Goal: Task Accomplishment & Management: Manage account settings

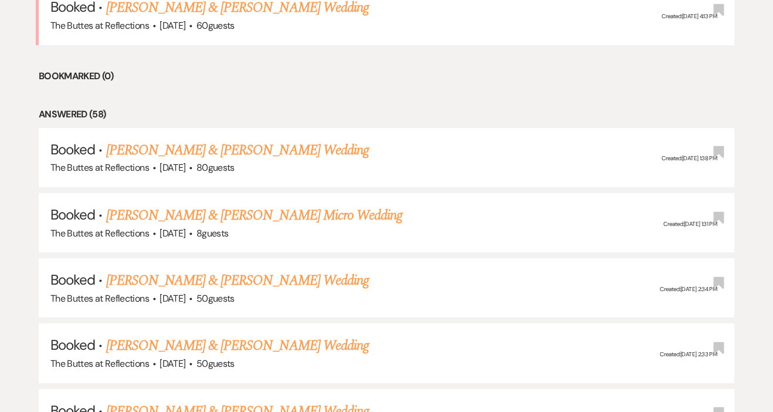
scroll to position [1451, 0]
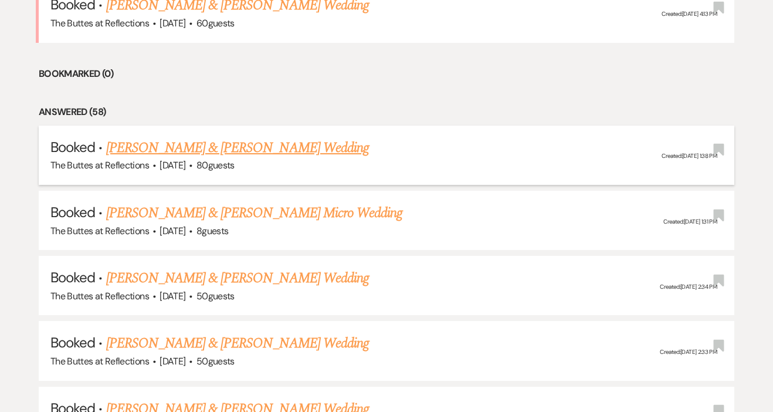
click at [269, 137] on link "[PERSON_NAME] & [PERSON_NAME] Wedding" at bounding box center [237, 147] width 263 height 21
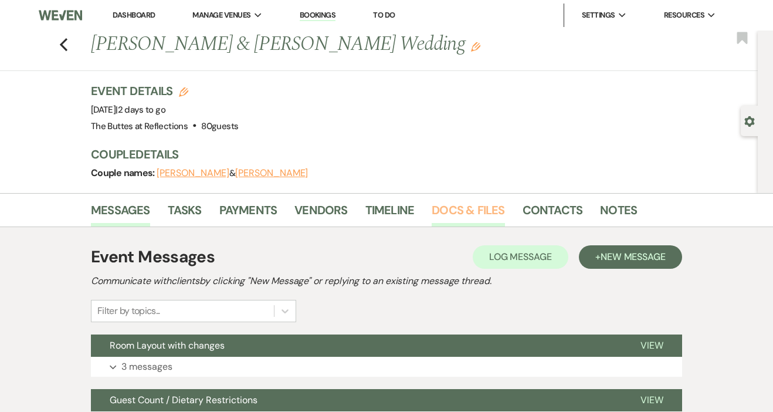
click at [449, 208] on link "Docs & Files" at bounding box center [468, 214] width 73 height 26
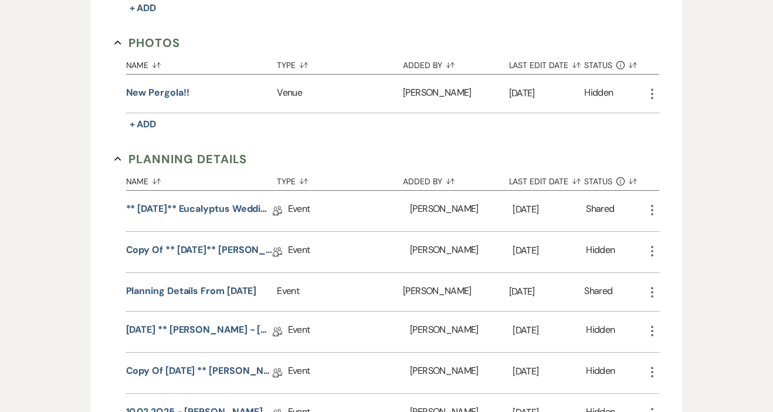
scroll to position [77, 0]
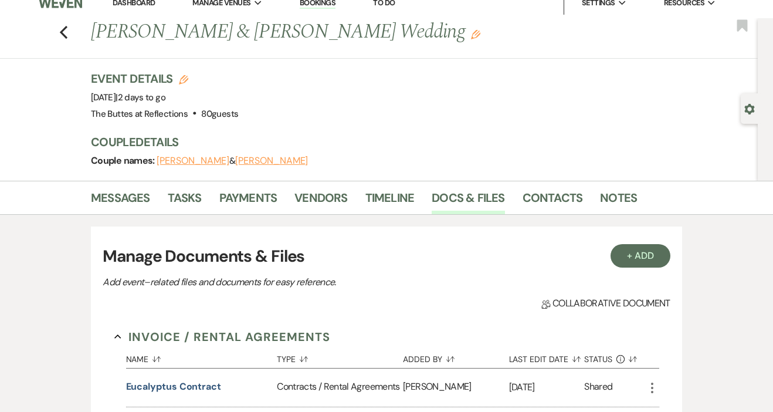
scroll to position [127, 0]
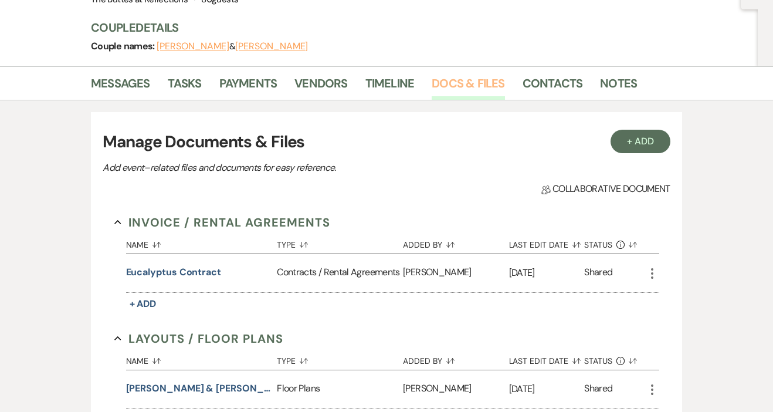
click at [460, 82] on link "Docs & Files" at bounding box center [468, 87] width 73 height 26
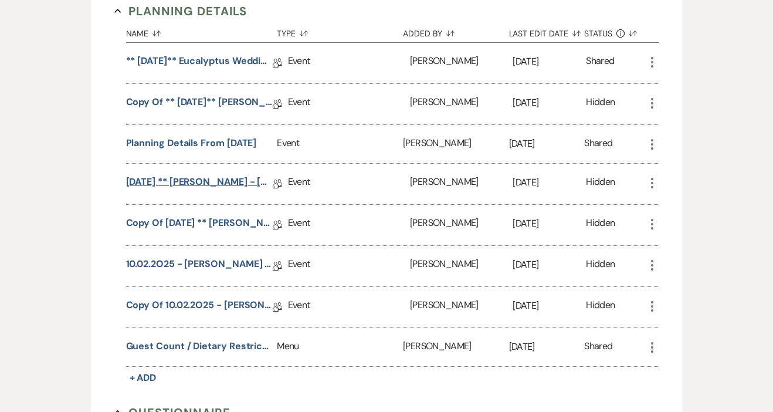
scroll to position [726, 0]
drag, startPoint x: 192, startPoint y: 140, endPoint x: 224, endPoint y: 155, distance: 35.4
click at [226, 155] on div "Planning Details from [DATE]" at bounding box center [201, 143] width 151 height 38
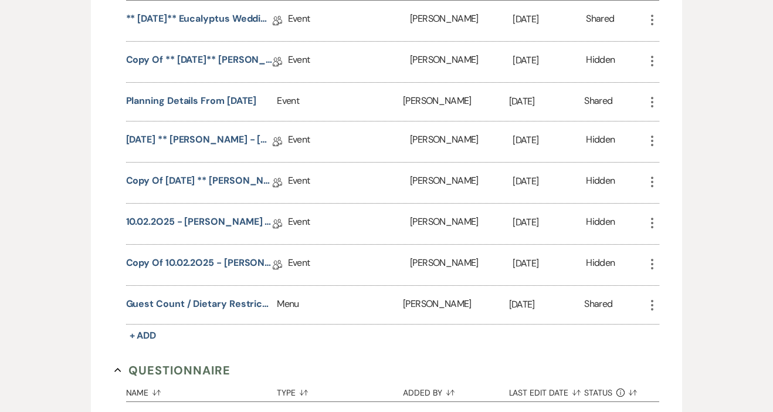
scroll to position [797, 0]
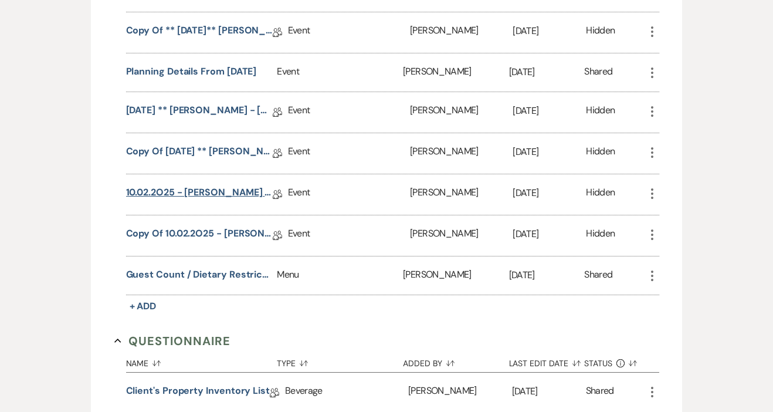
click at [218, 197] on link "10.02.2O25 - [PERSON_NAME] - [DATE] Eucalyptus Wedding Details" at bounding box center [199, 194] width 147 height 18
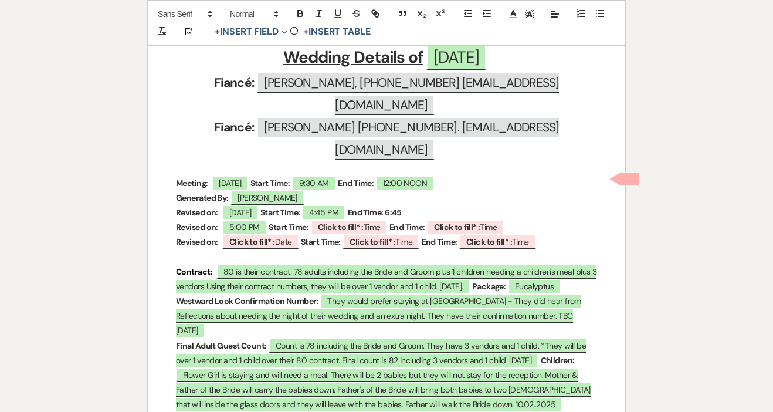
scroll to position [546, 0]
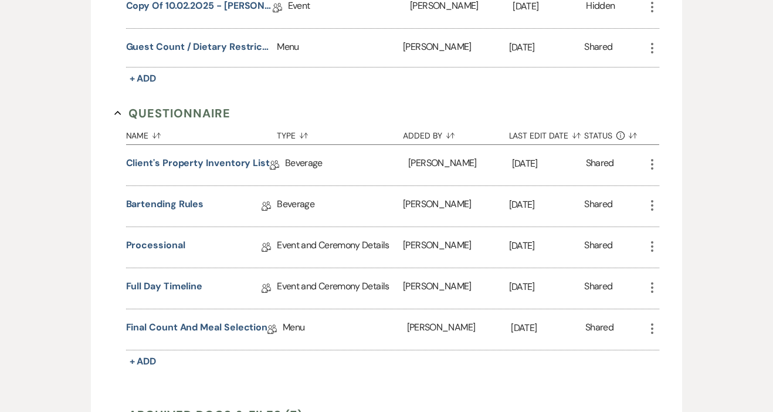
scroll to position [1028, 0]
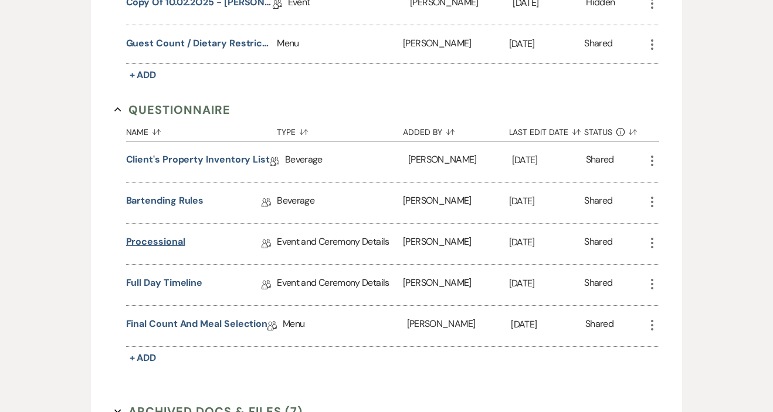
click at [170, 236] on link "Processional" at bounding box center [155, 244] width 59 height 18
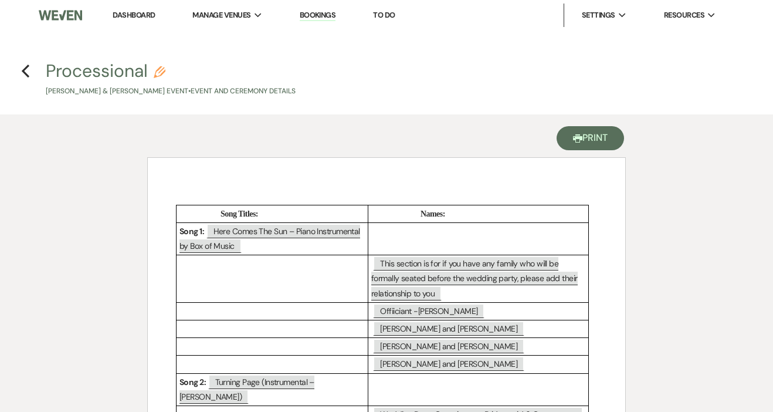
click at [588, 135] on button "Printer Print" at bounding box center [590, 138] width 67 height 24
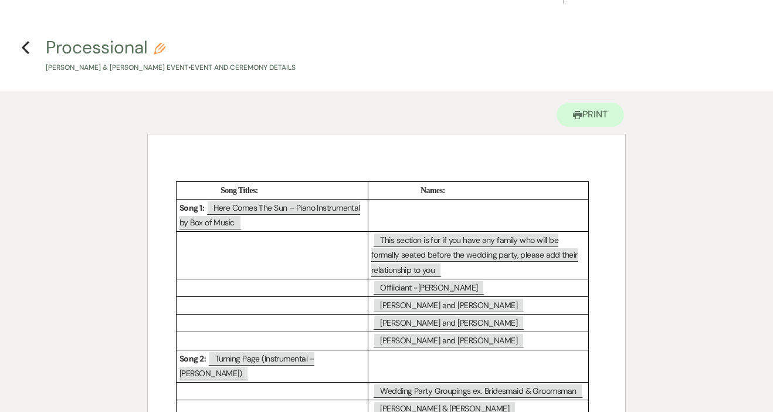
scroll to position [15, 0]
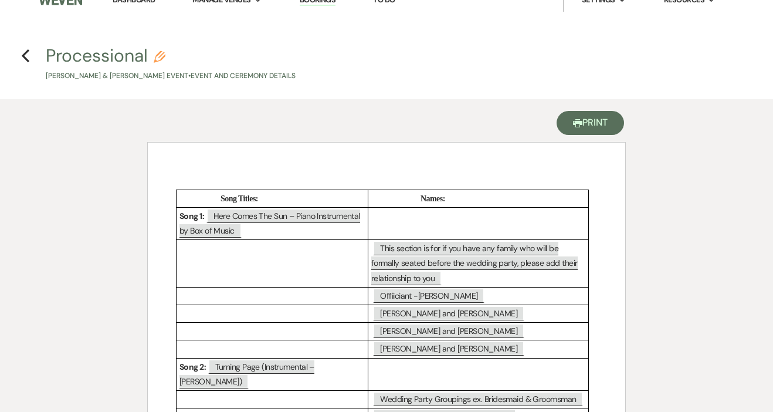
click at [584, 113] on button "Printer Print" at bounding box center [590, 123] width 67 height 24
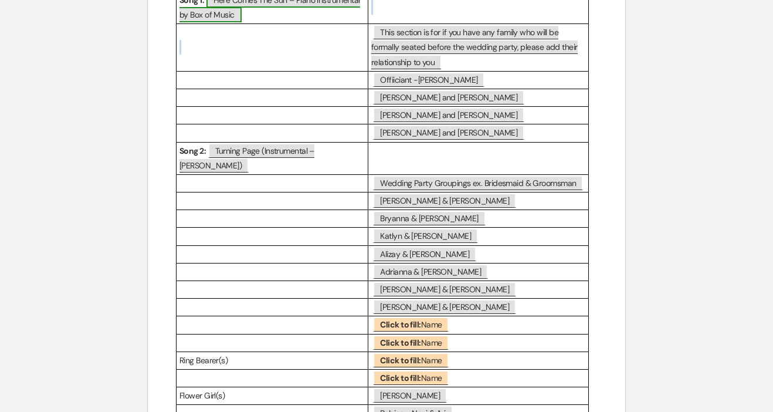
drag, startPoint x: 319, startPoint y: 44, endPoint x: 273, endPoint y: 4, distance: 61.1
click at [273, 4] on tbody "Song Titles: Names: Song 1: ﻿ Here Comes The Sun – Piano Instrumental by Box of…" at bounding box center [383, 223] width 412 height 499
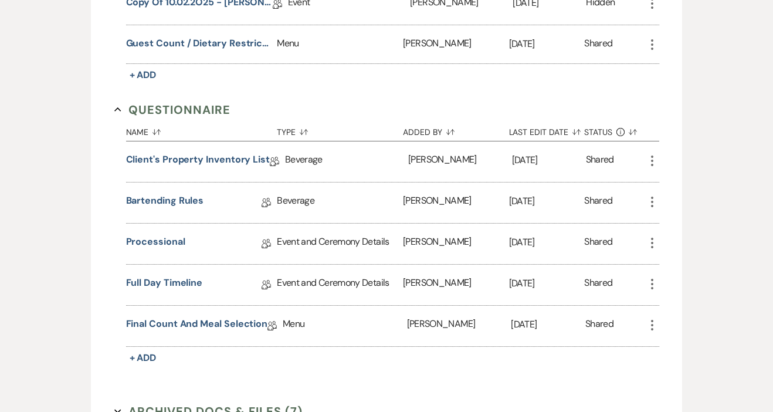
scroll to position [1027, 0]
click at [169, 286] on link "Full Day Timeline" at bounding box center [164, 285] width 77 height 18
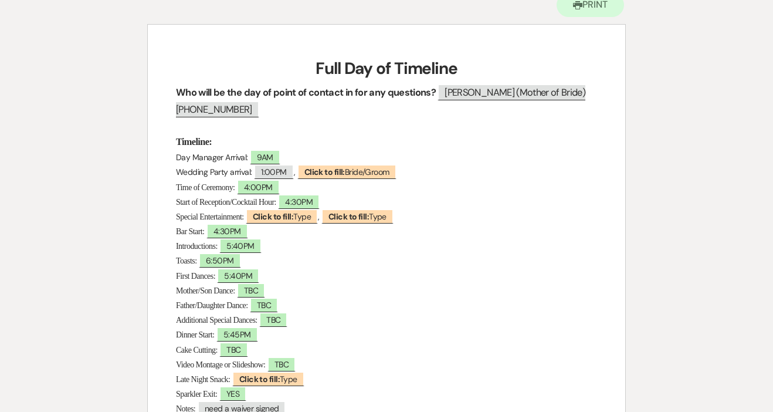
scroll to position [119, 0]
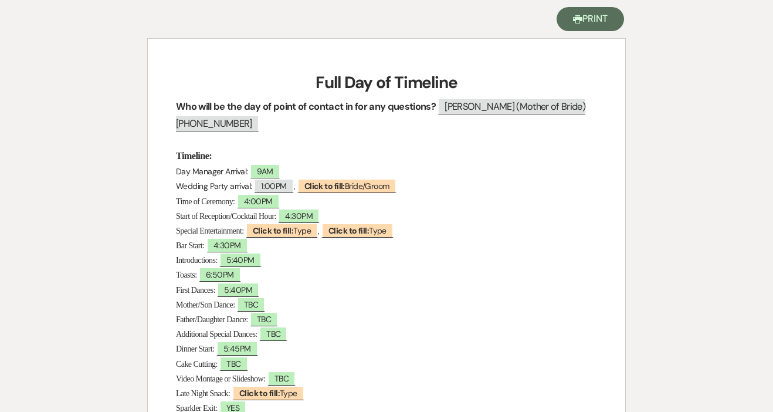
click at [592, 17] on button "Printer Print" at bounding box center [590, 19] width 67 height 24
